Goal: Information Seeking & Learning: Learn about a topic

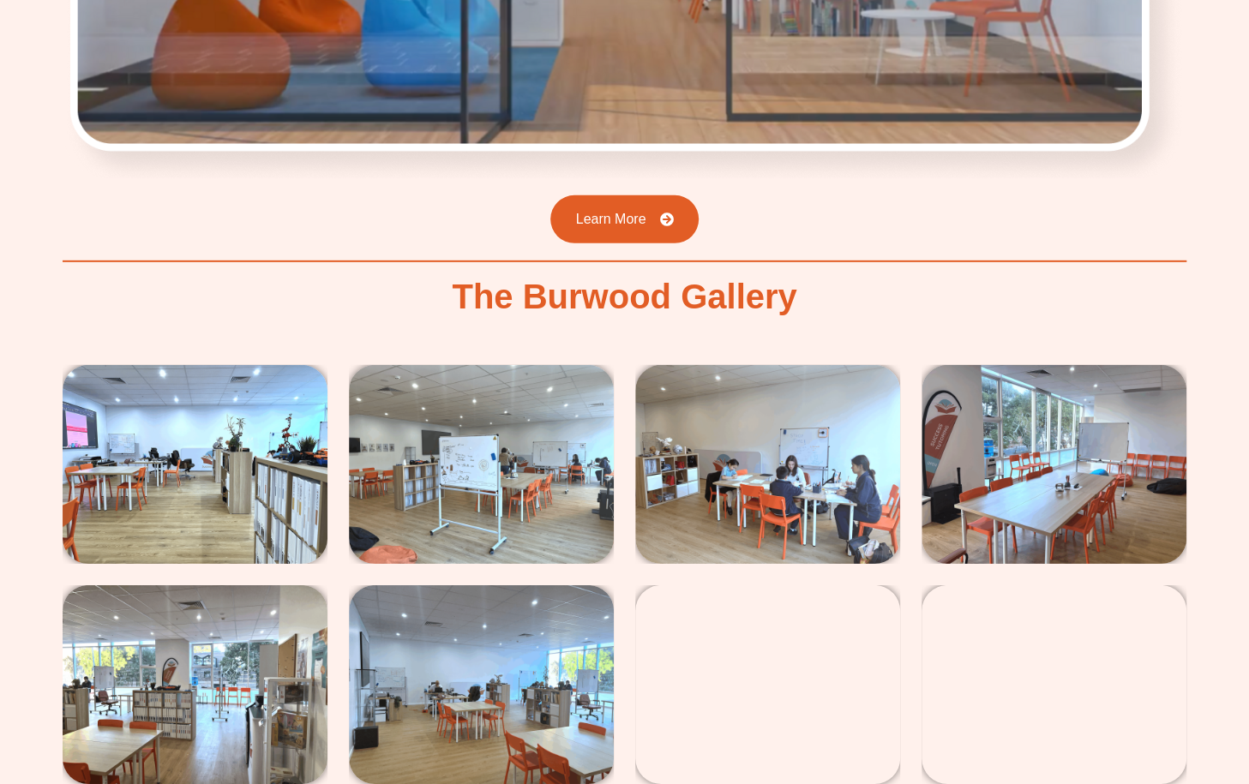
scroll to position [2896, 0]
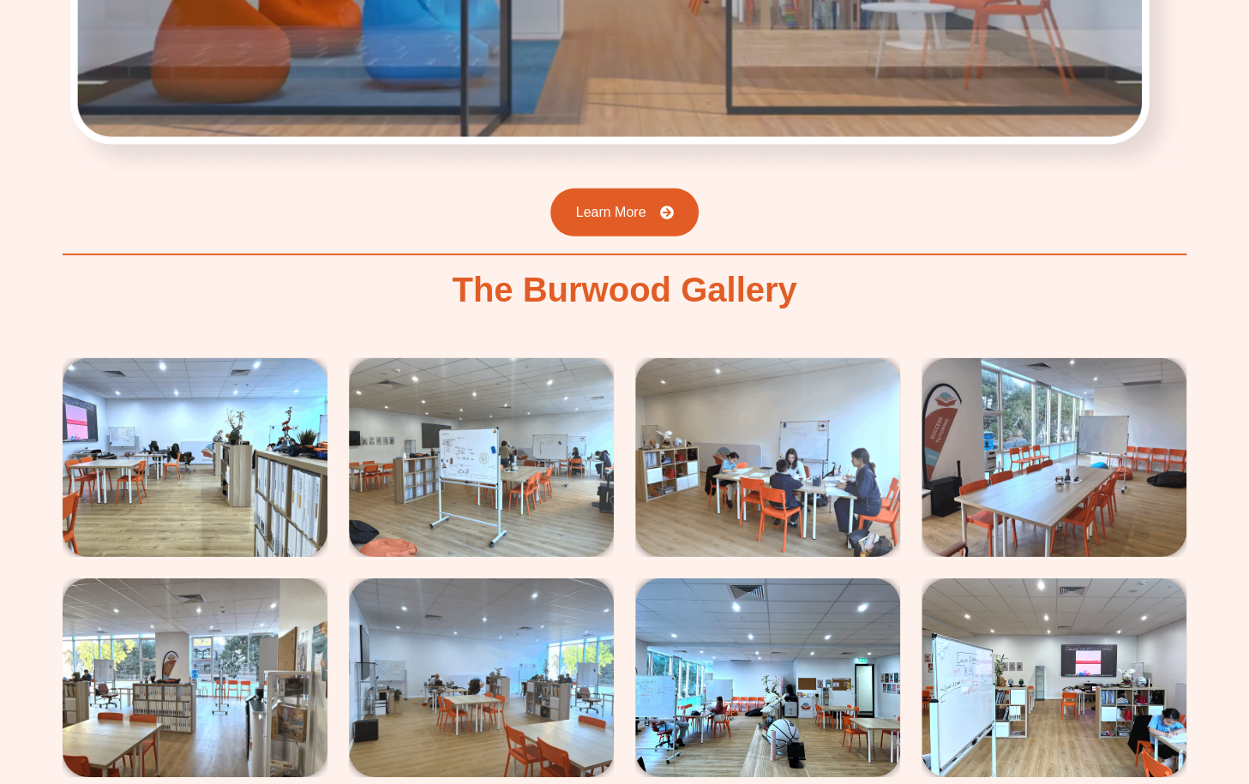
click at [243, 371] on img at bounding box center [195, 457] width 265 height 199
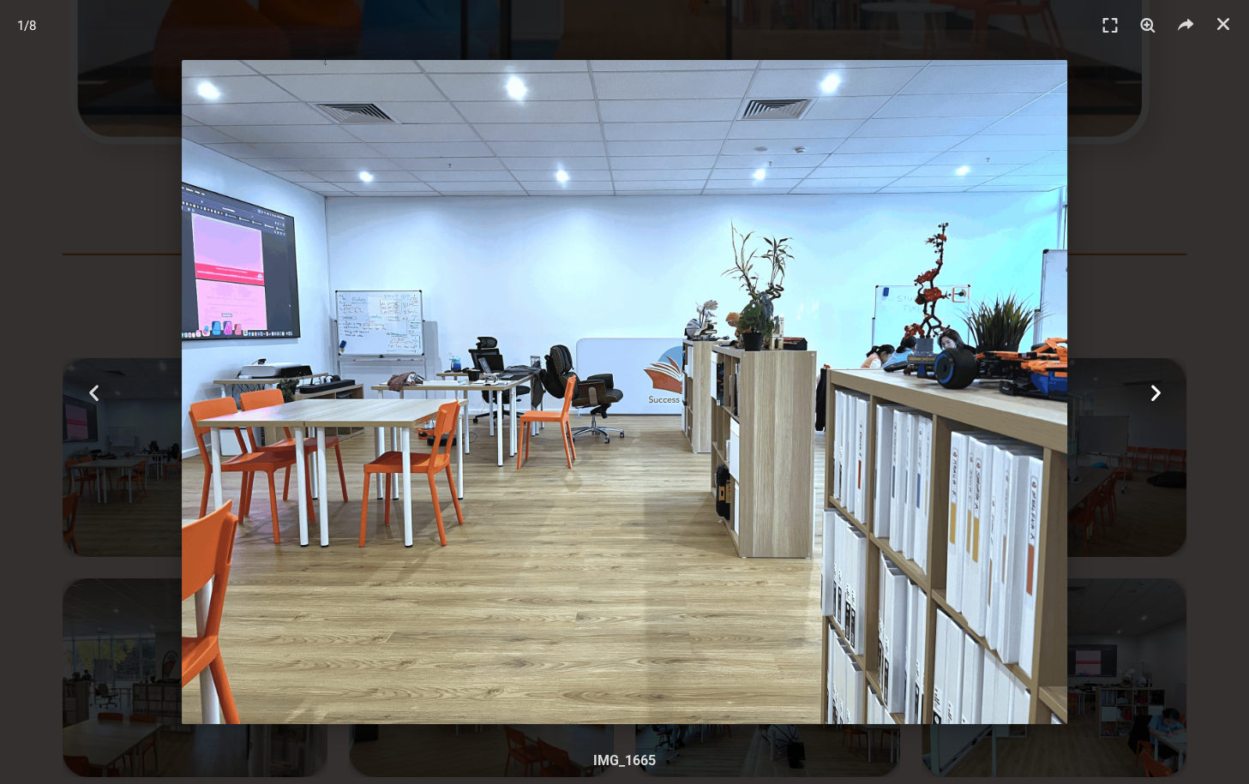
click at [1157, 397] on icon "Next slide" at bounding box center [1155, 392] width 21 height 21
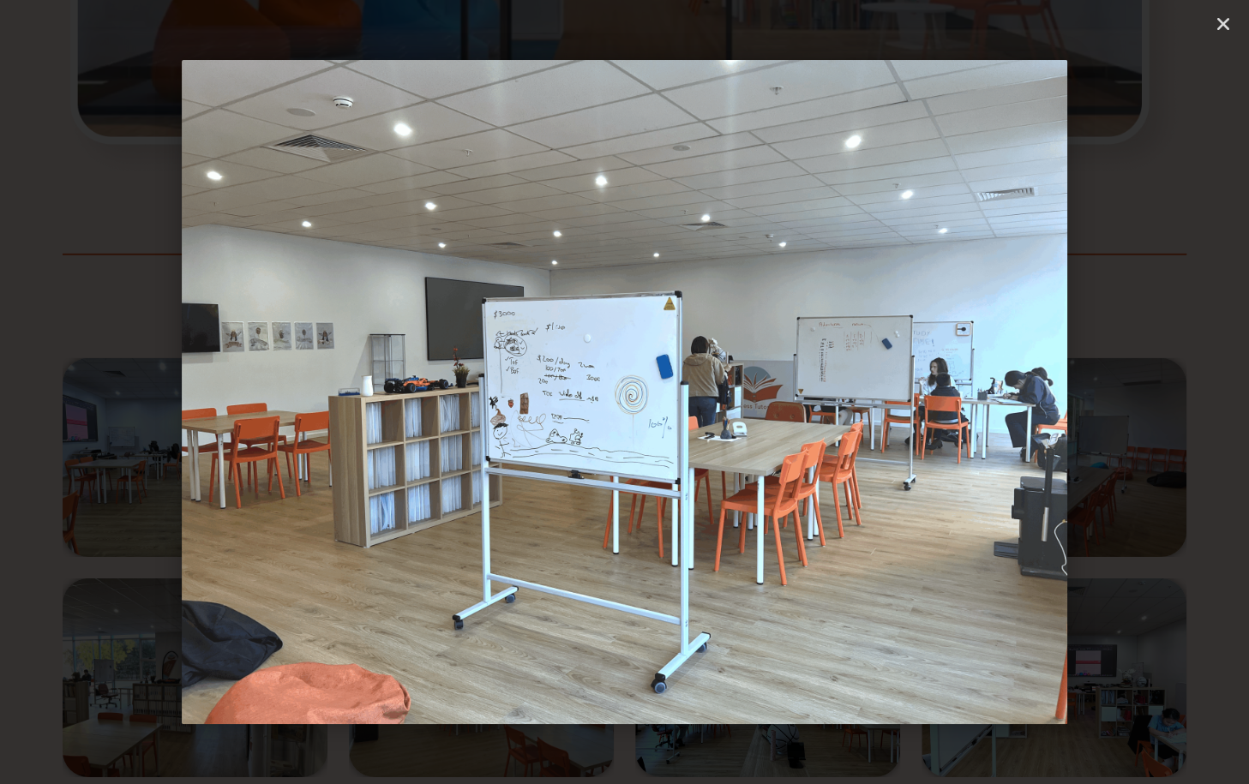
click at [1157, 397] on icon "Next slide" at bounding box center [1155, 392] width 21 height 21
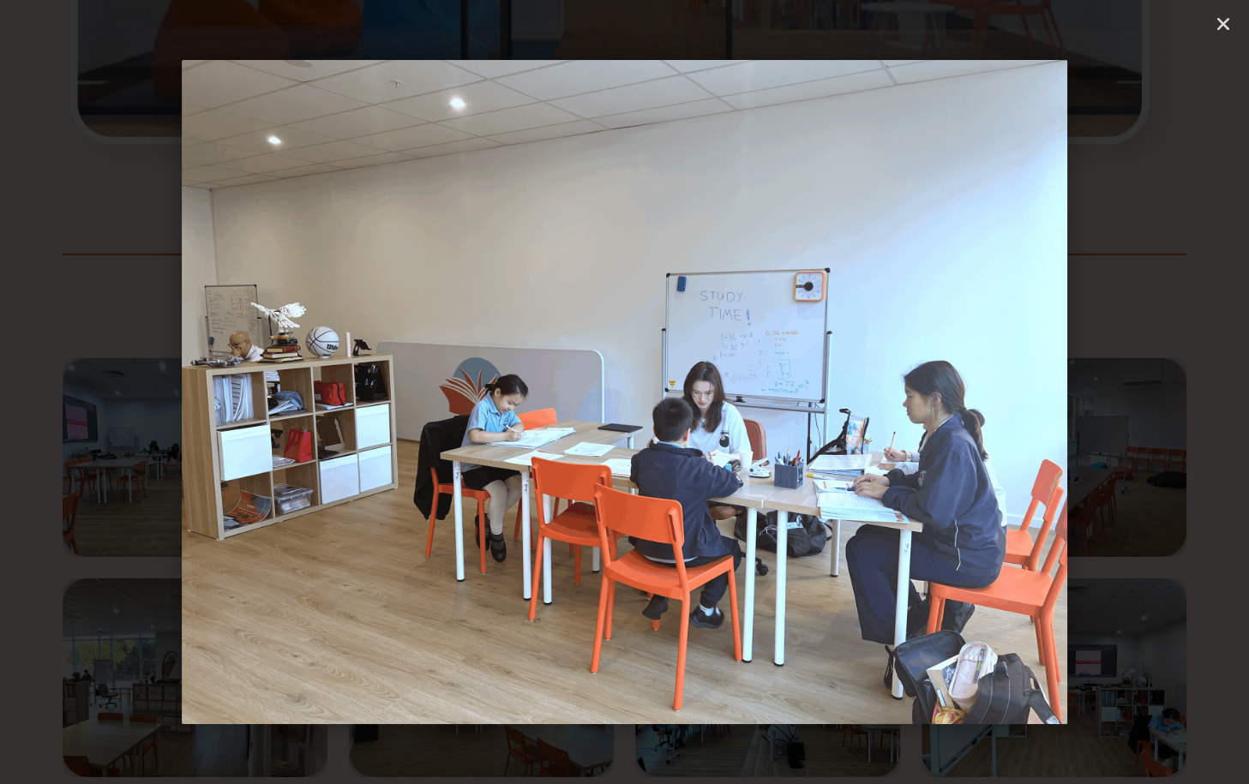
click at [1157, 397] on icon "Next slide" at bounding box center [1155, 392] width 21 height 21
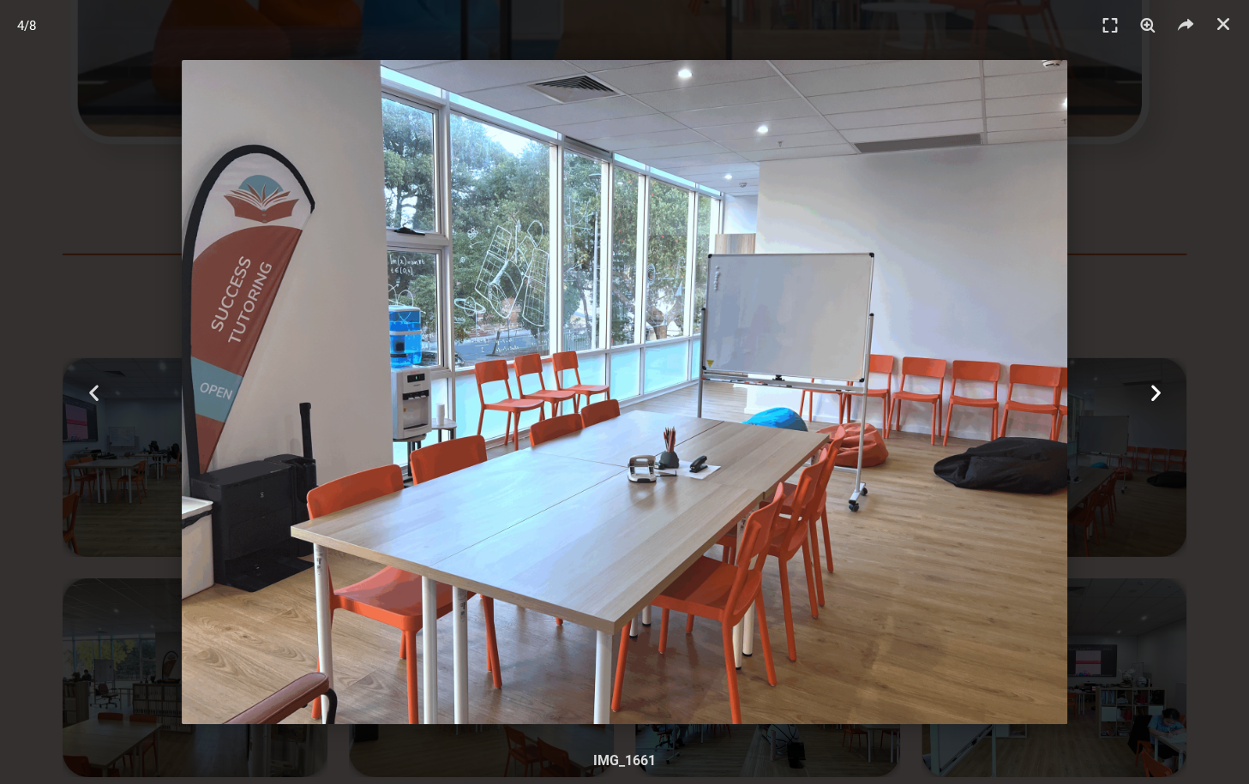
click at [1157, 397] on icon "Next slide" at bounding box center [1155, 392] width 21 height 21
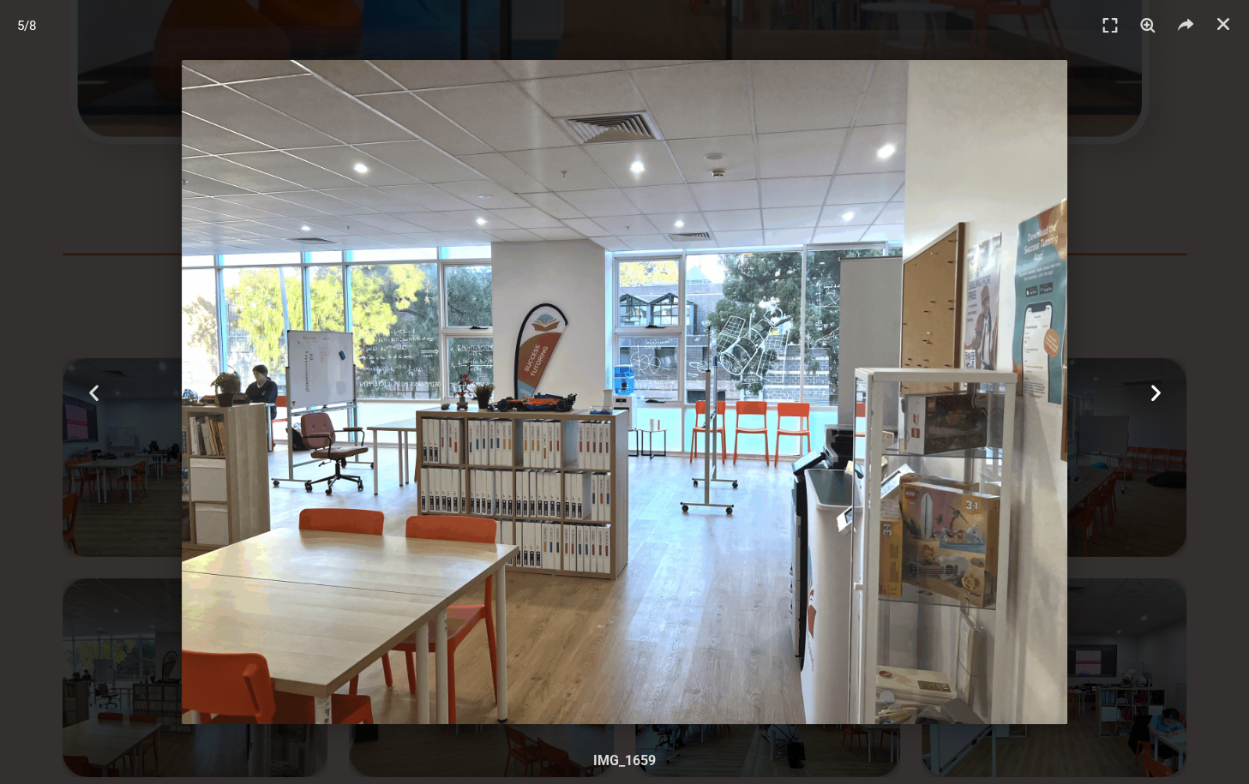
click at [1157, 397] on icon "Next slide" at bounding box center [1155, 392] width 21 height 21
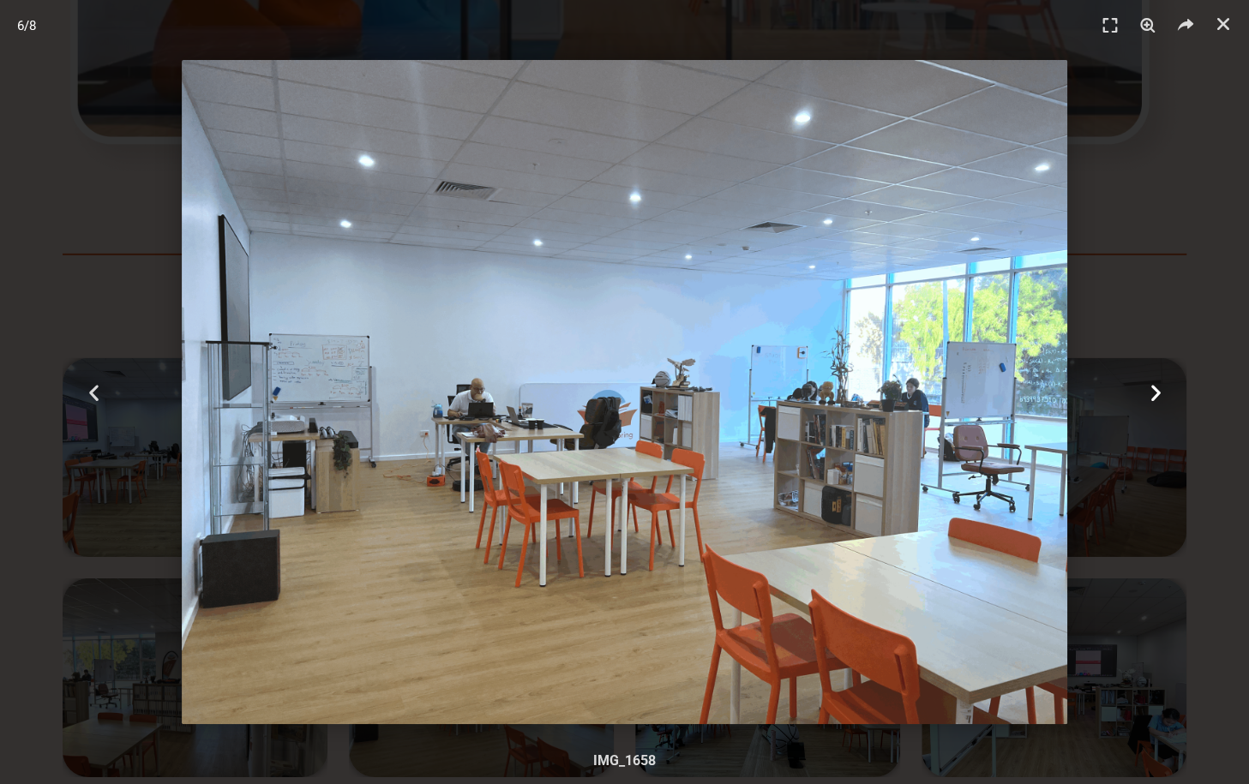
click at [1155, 391] on icon "Next slide" at bounding box center [1155, 392] width 21 height 21
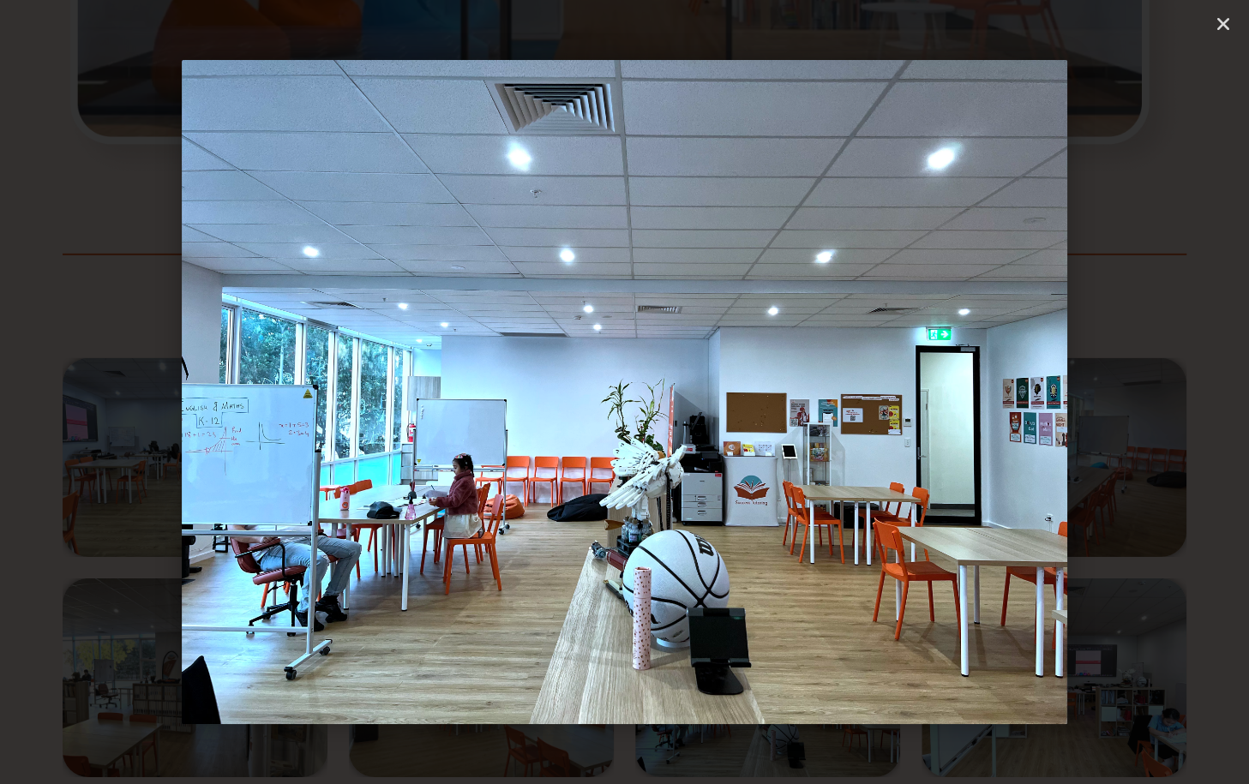
click at [1155, 391] on icon "Next slide" at bounding box center [1155, 392] width 21 height 21
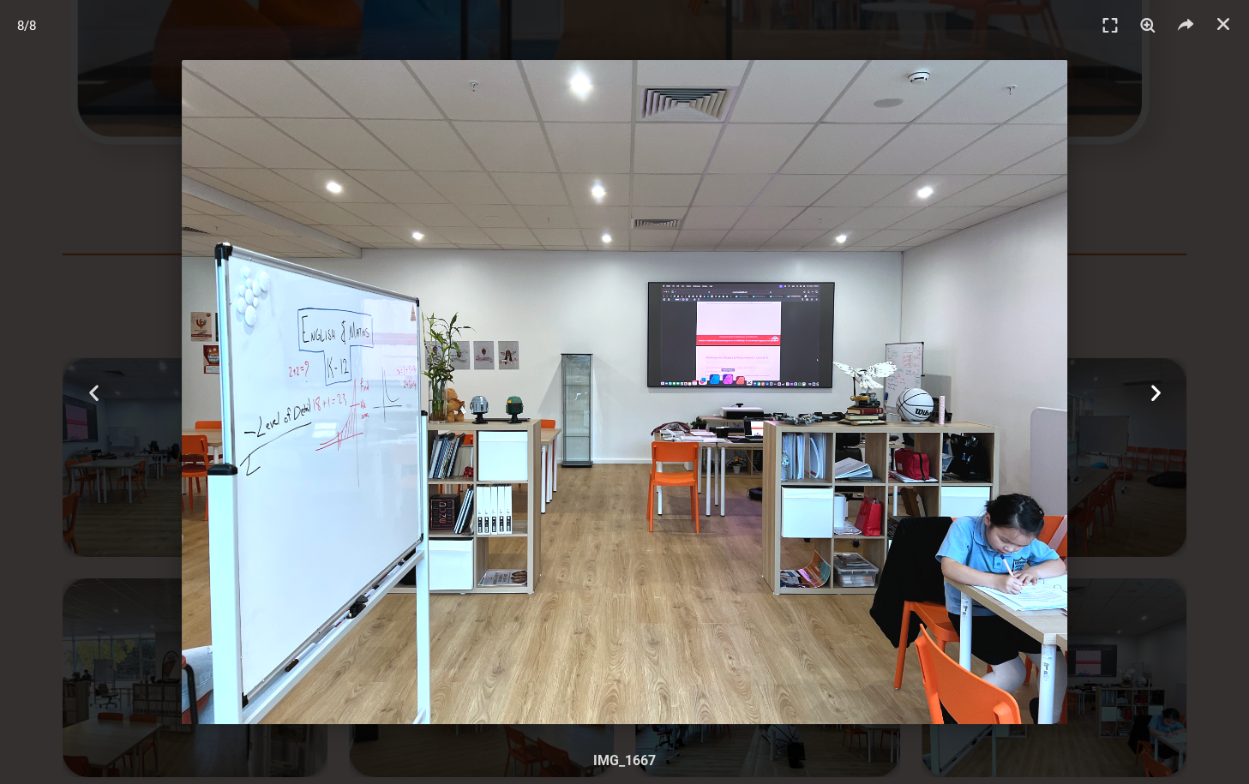
click at [1155, 391] on icon "Next slide" at bounding box center [1155, 392] width 21 height 21
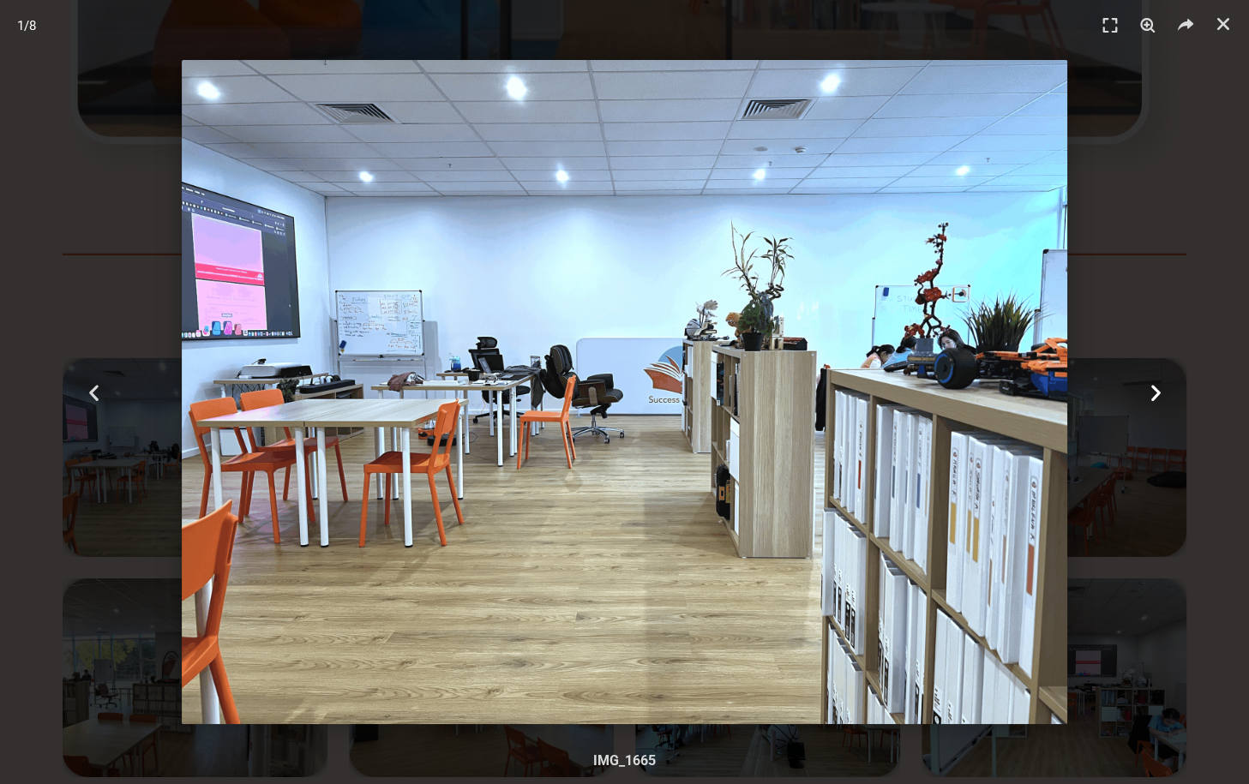
click at [1155, 391] on icon "Next slide" at bounding box center [1155, 392] width 21 height 21
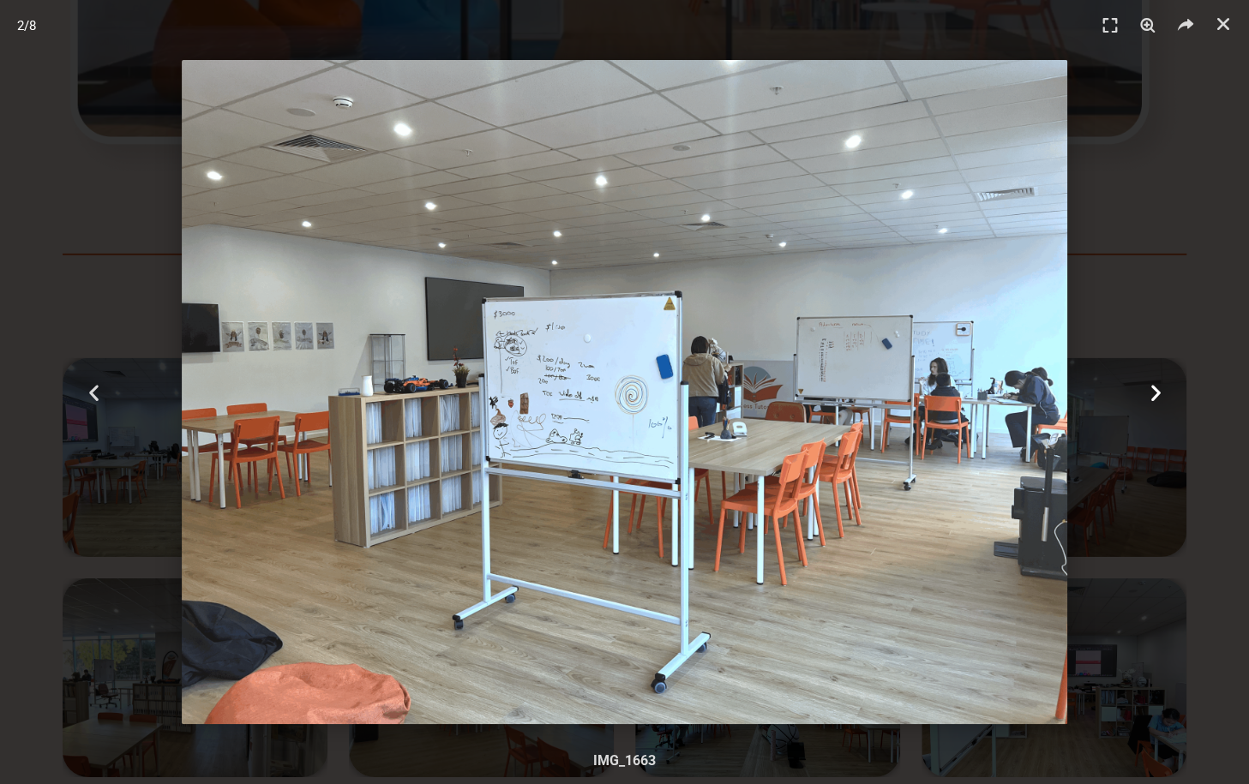
click at [1155, 391] on icon "Next slide" at bounding box center [1155, 392] width 21 height 21
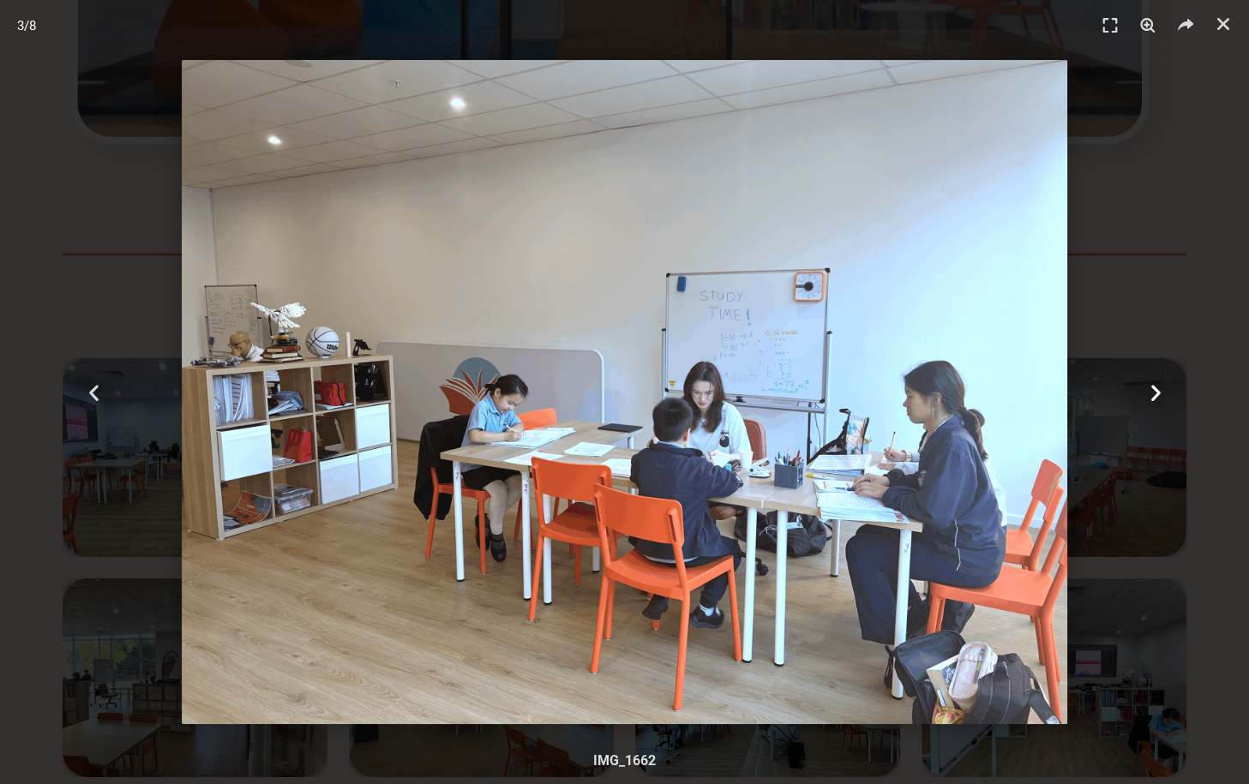
click at [1155, 391] on icon "Next slide" at bounding box center [1155, 392] width 21 height 21
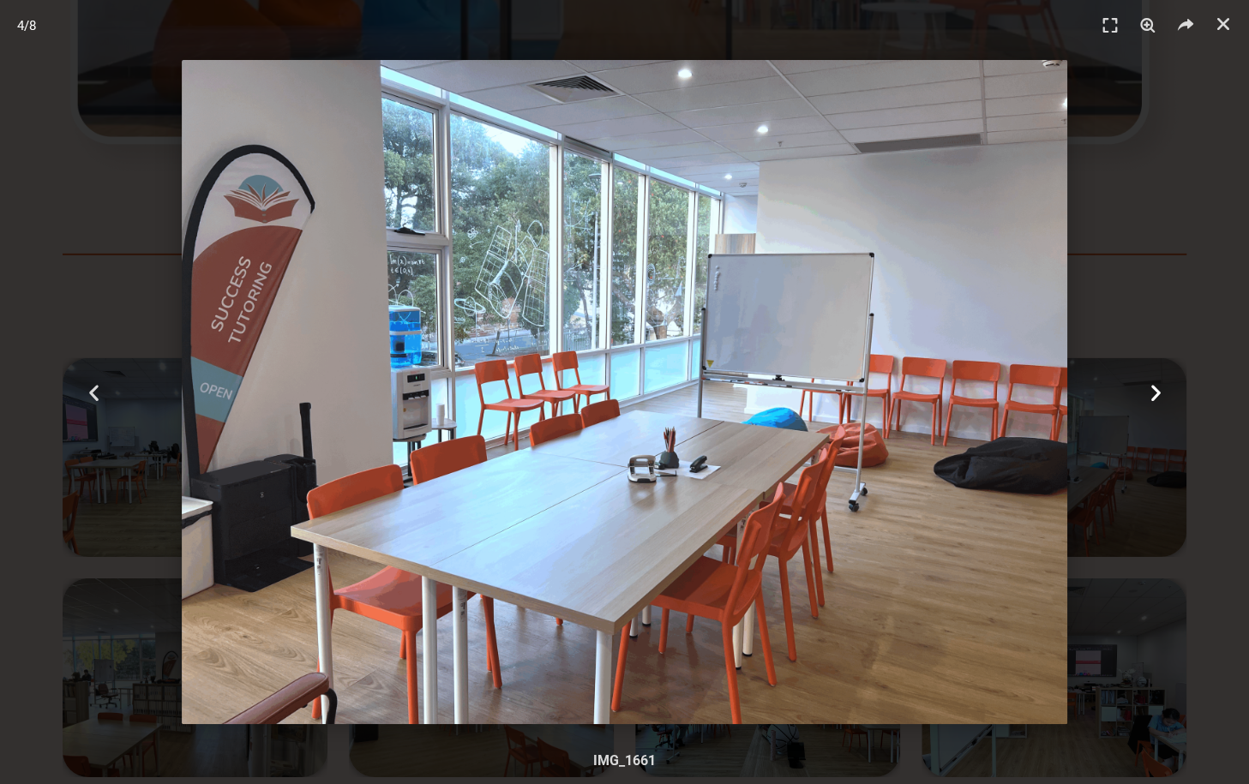
click at [1155, 391] on icon "Next slide" at bounding box center [1155, 392] width 21 height 21
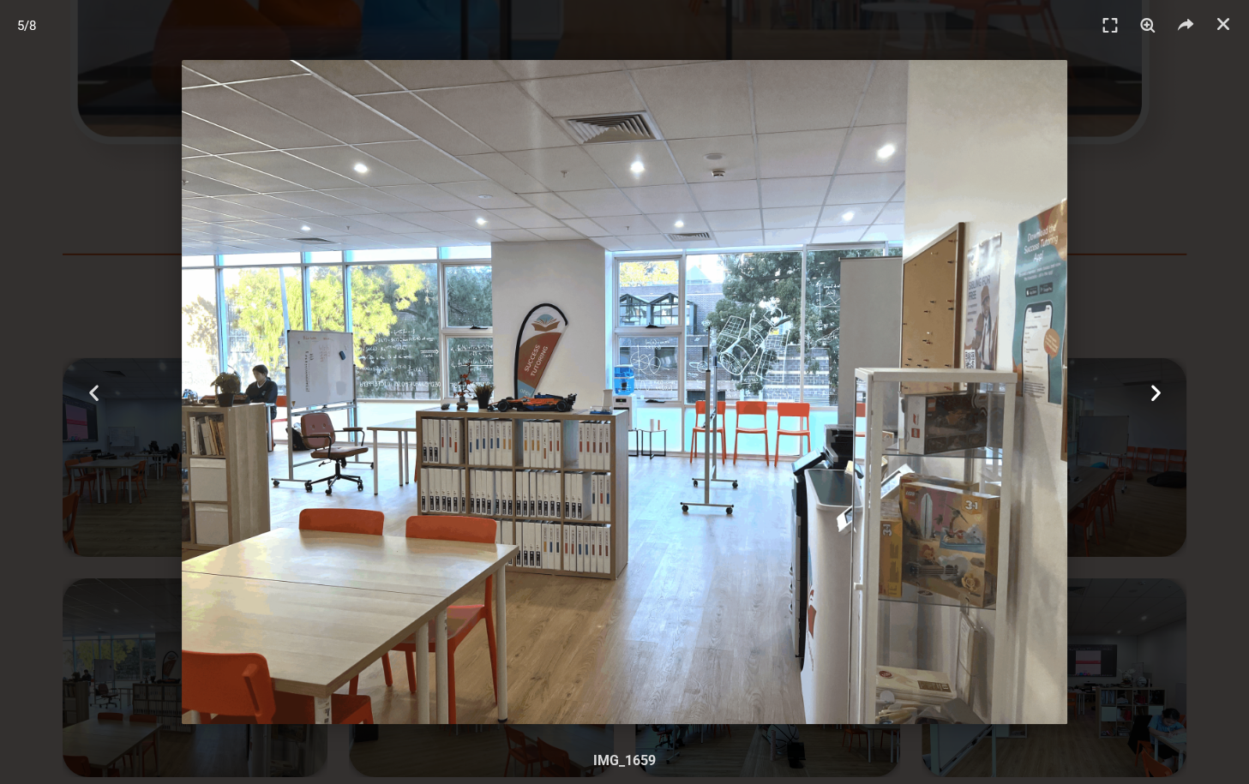
click at [1155, 391] on icon "Next slide" at bounding box center [1155, 392] width 21 height 21
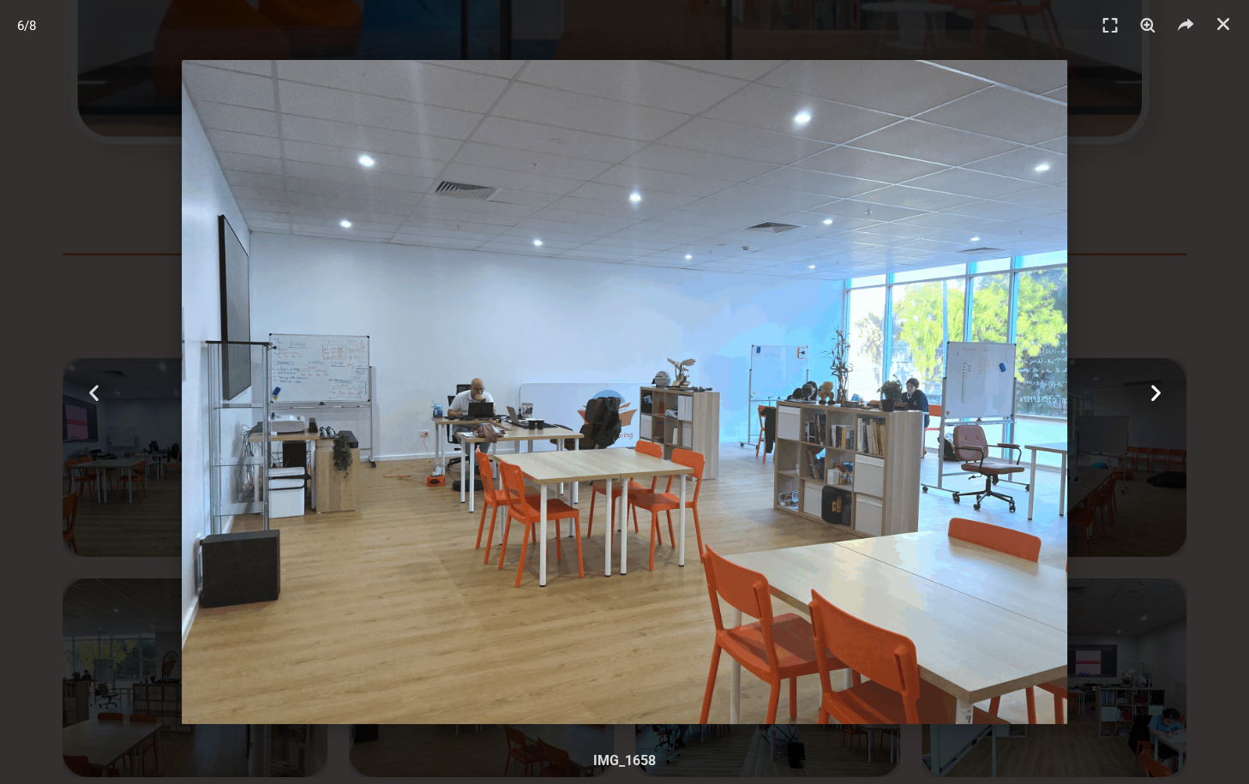
click at [1155, 391] on icon "Next slide" at bounding box center [1155, 392] width 21 height 21
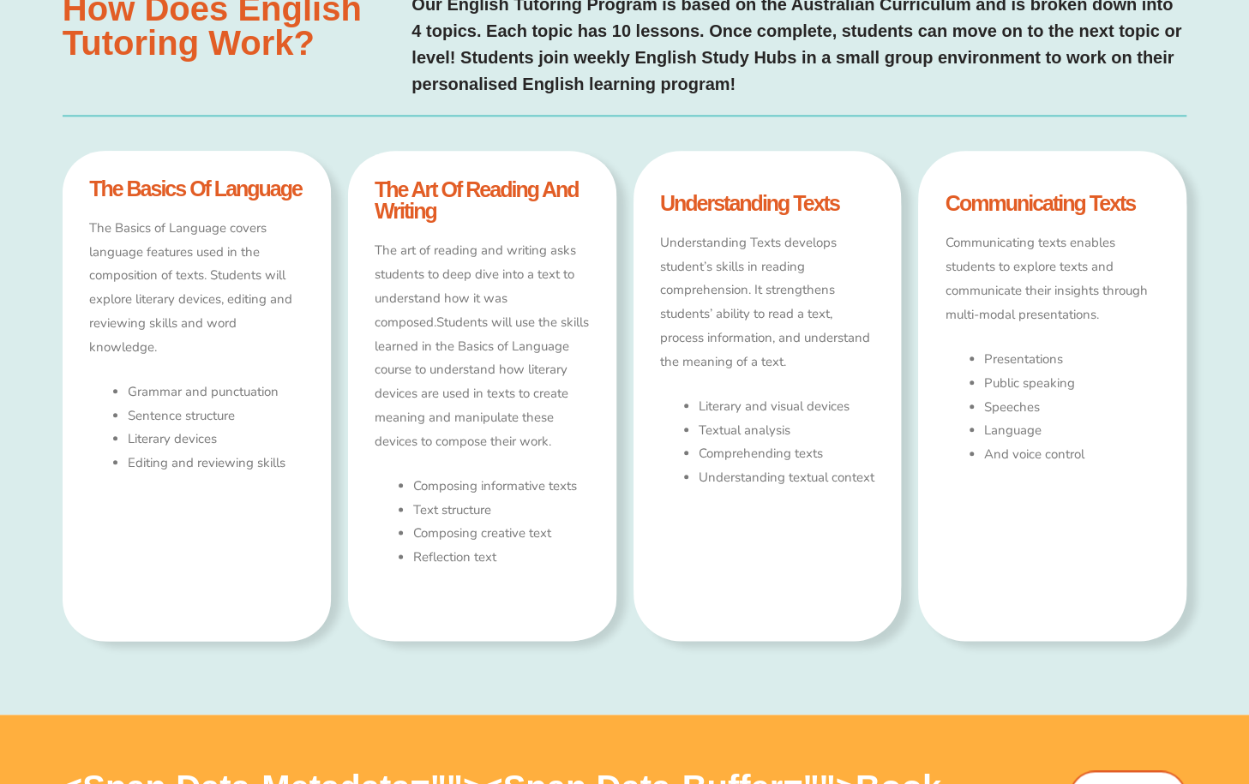
scroll to position [914, 0]
click at [478, 431] on p "The art of reading and writing asks students to deep dive into a text to unders…" at bounding box center [482, 346] width 214 height 215
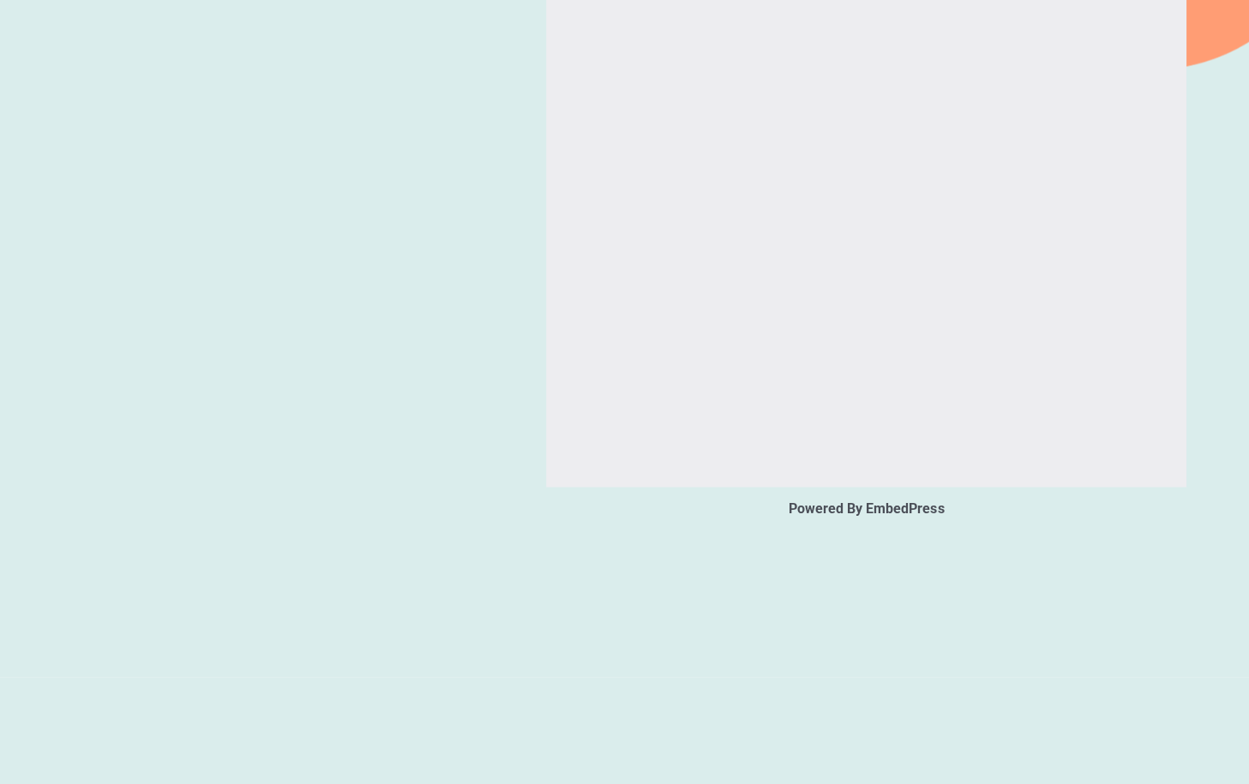
scroll to position [2272, 0]
type input "*"
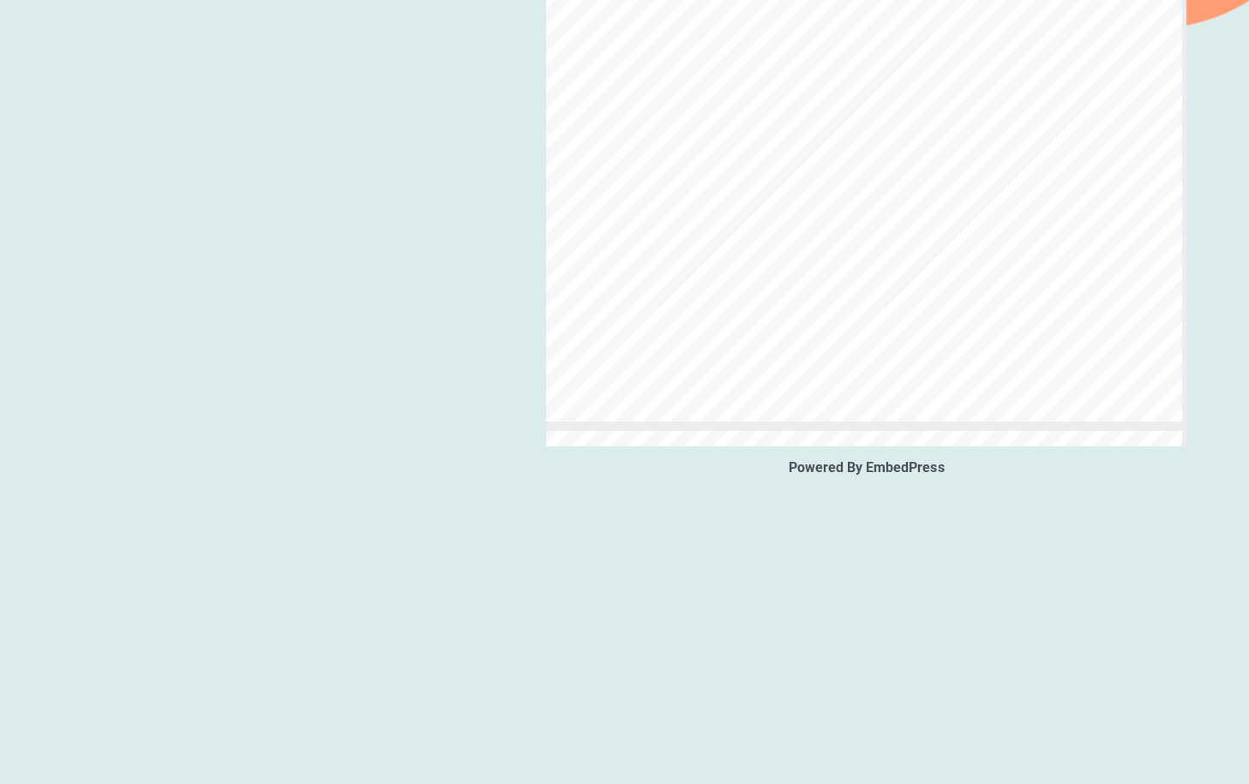
scroll to position [21, 0]
select select "******"
type input "*"
select select "******"
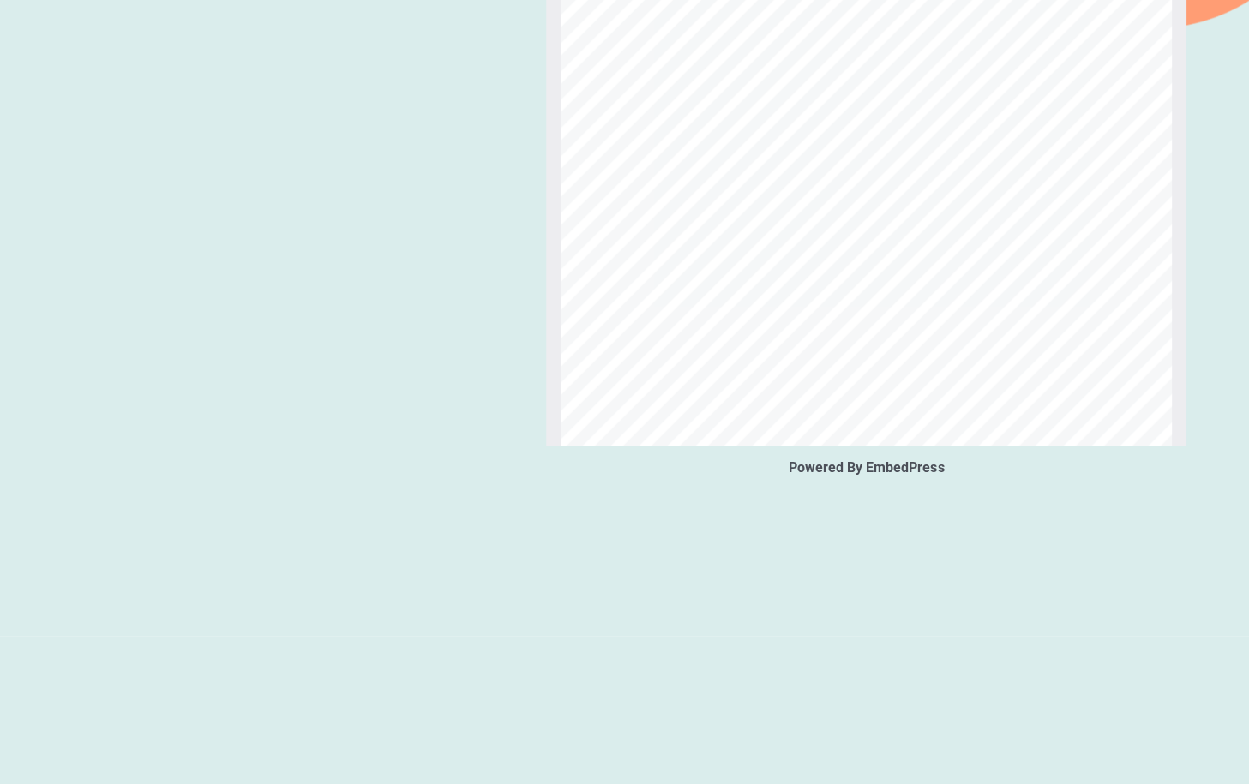
scroll to position [633, 0]
type input "*"
select select "******"
type input "*"
select select "******"
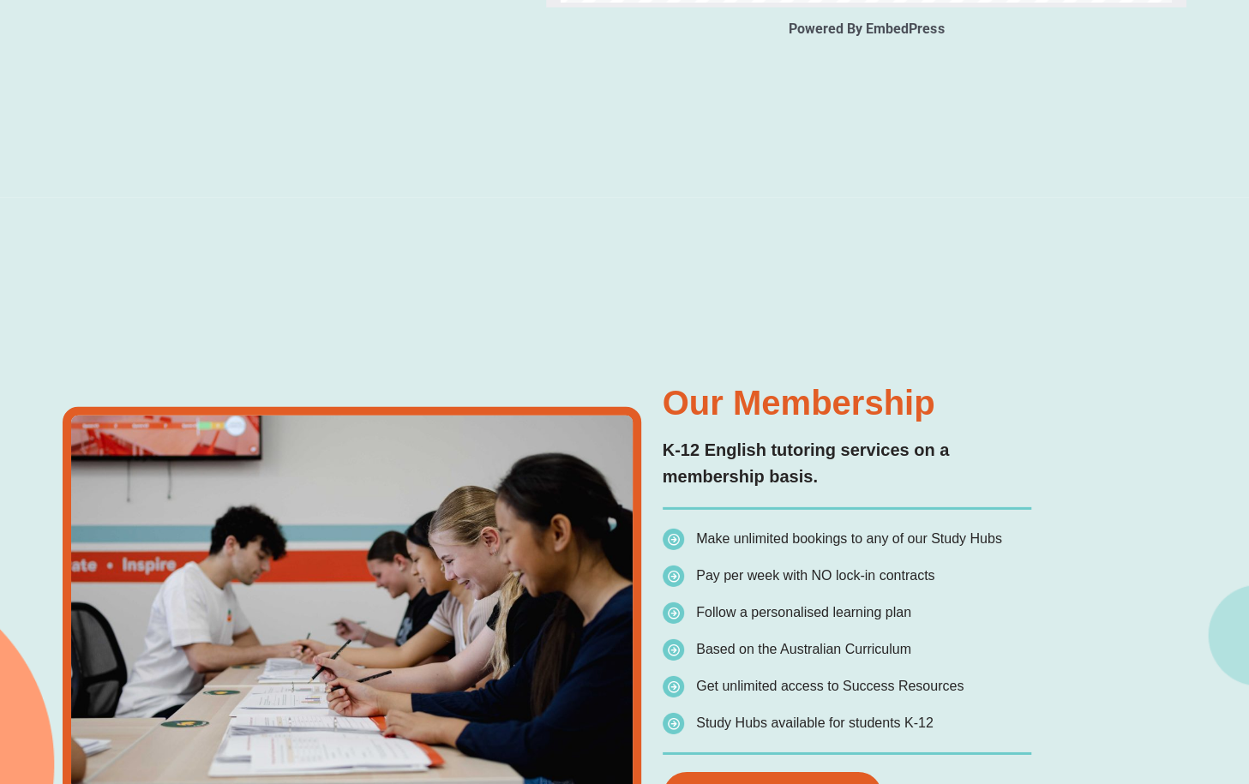
scroll to position [2759, 0]
